Goal: Task Accomplishment & Management: Manage account settings

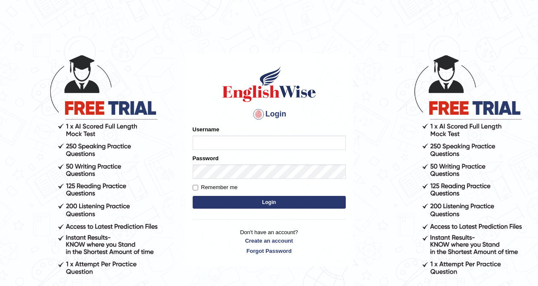
click at [263, 139] on input "Username" at bounding box center [269, 143] width 153 height 14
drag, startPoint x: 285, startPoint y: 144, endPoint x: 279, endPoint y: 145, distance: 6.4
click at [281, 144] on input "Username" at bounding box center [269, 143] width 153 height 14
click at [263, 144] on input "Username" at bounding box center [269, 143] width 153 height 14
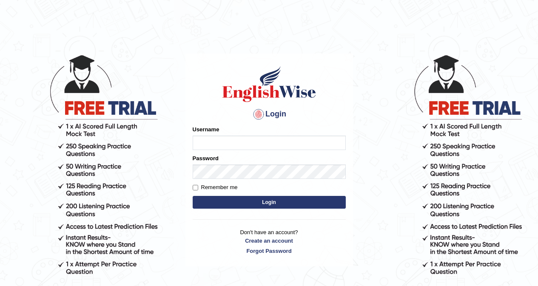
click at [263, 144] on input "Username" at bounding box center [269, 143] width 153 height 14
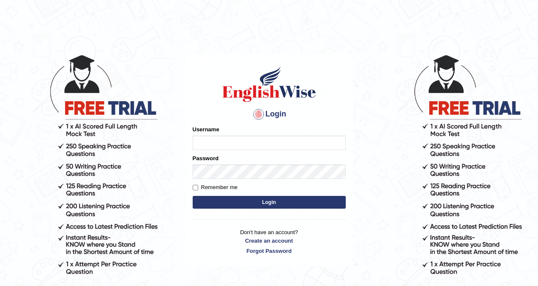
click at [264, 141] on input "Username" at bounding box center [269, 143] width 153 height 14
